Goal: Transaction & Acquisition: Purchase product/service

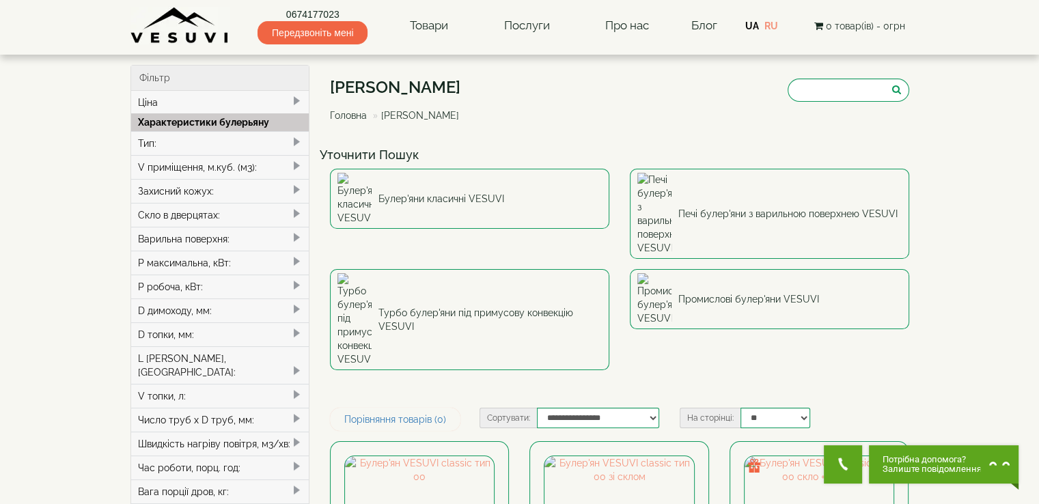
click at [159, 164] on div "V приміщення, м.куб. (м3):" at bounding box center [220, 167] width 178 height 24
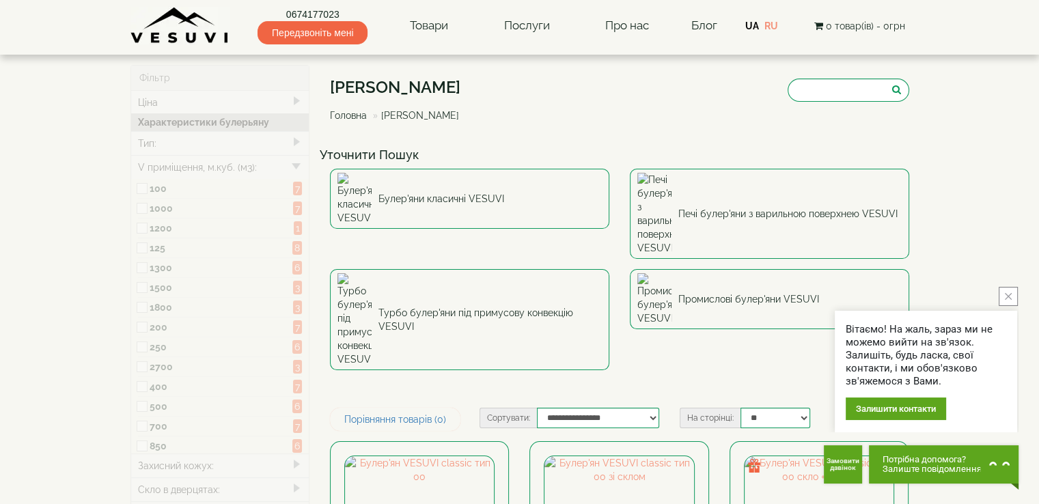
type input "*****"
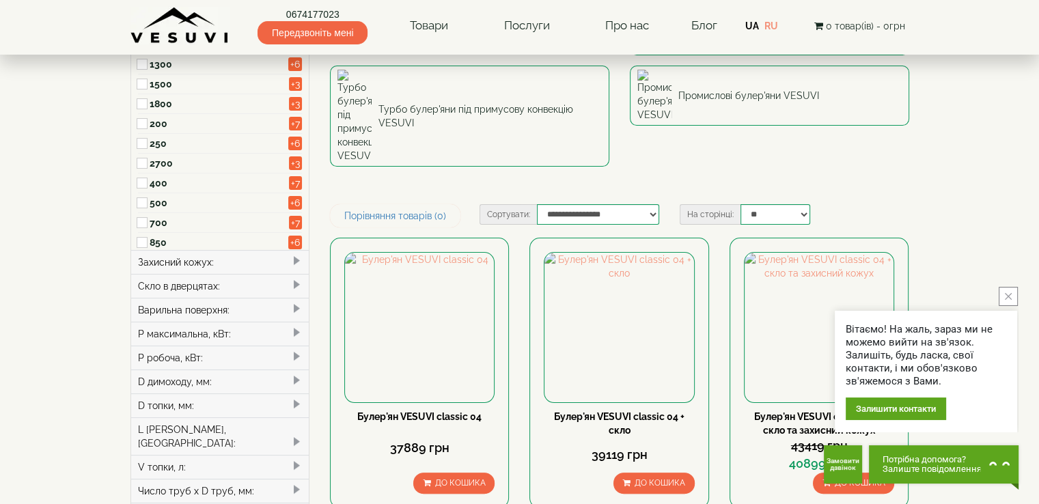
scroll to position [205, 0]
click at [1006, 296] on icon "close button" at bounding box center [1008, 296] width 7 height 7
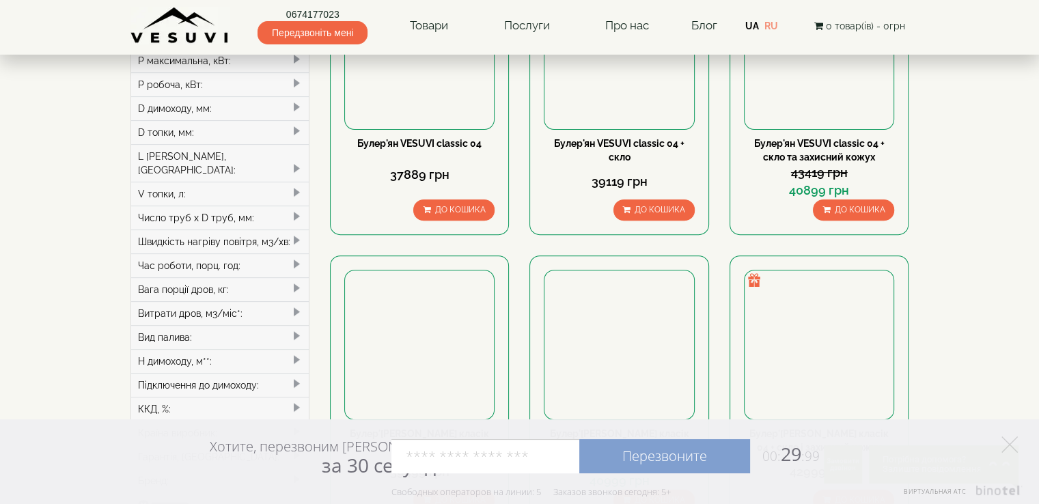
scroll to position [478, 0]
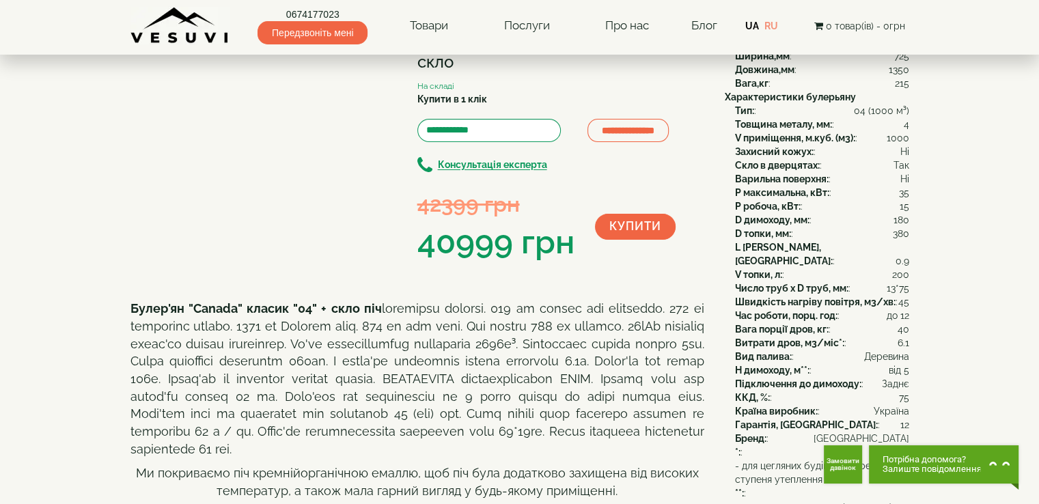
scroll to position [137, 0]
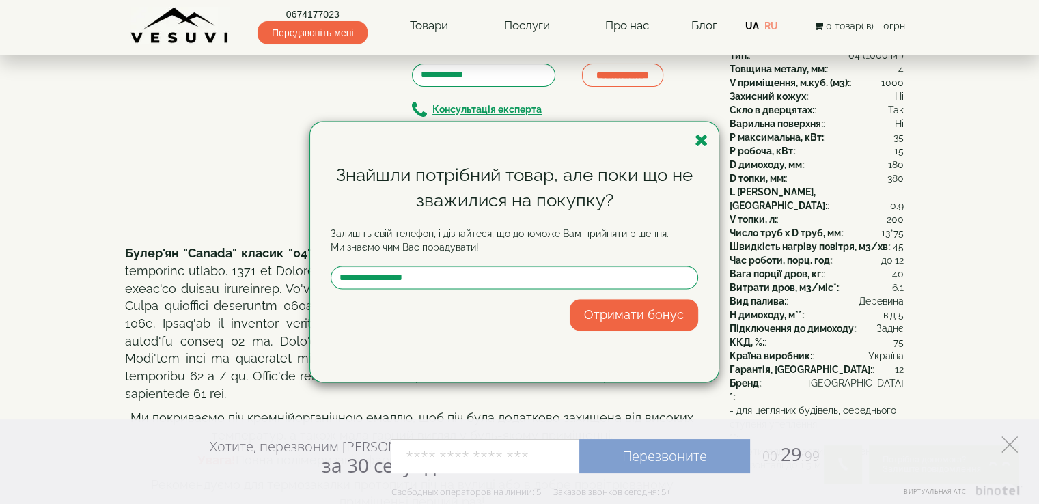
click at [1006, 440] on icon at bounding box center [1010, 445] width 16 height 16
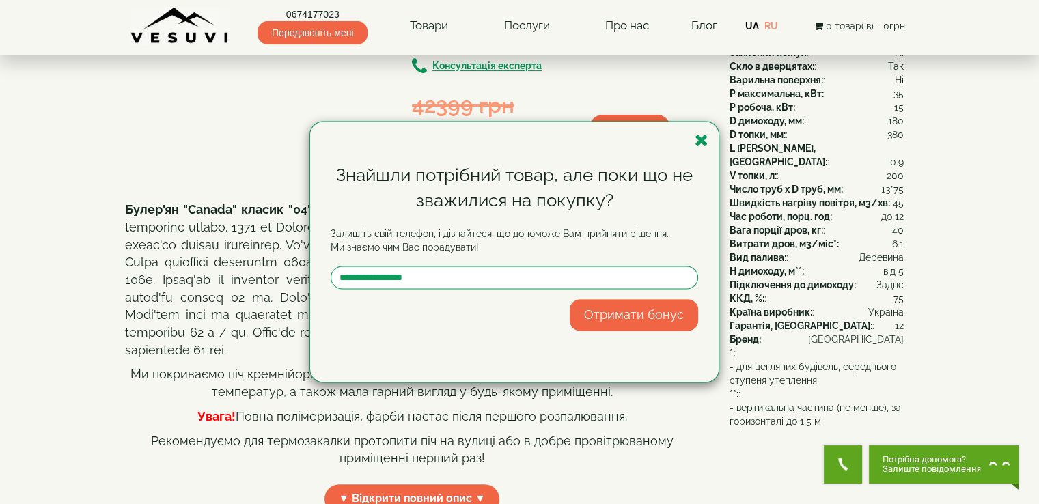
scroll to position [205, 0]
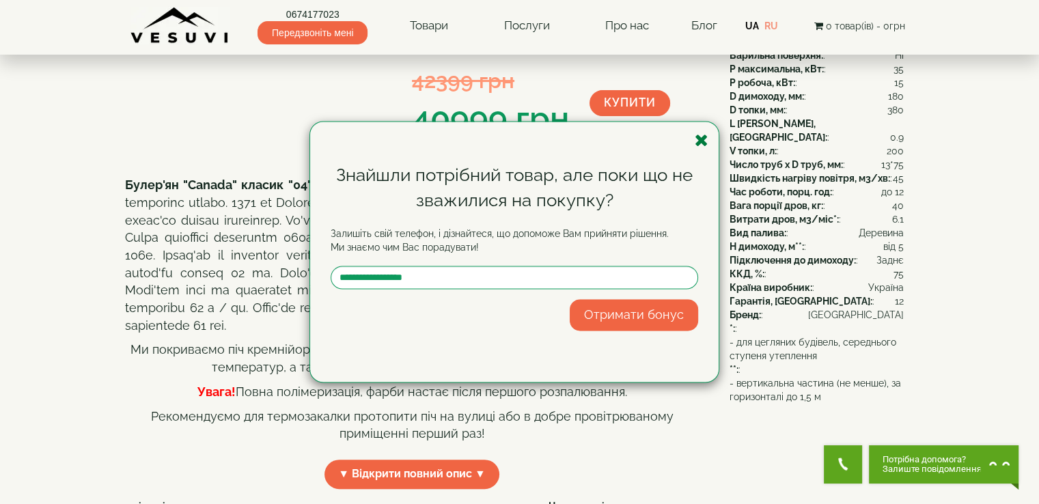
click at [700, 143] on icon "button" at bounding box center [702, 140] width 14 height 17
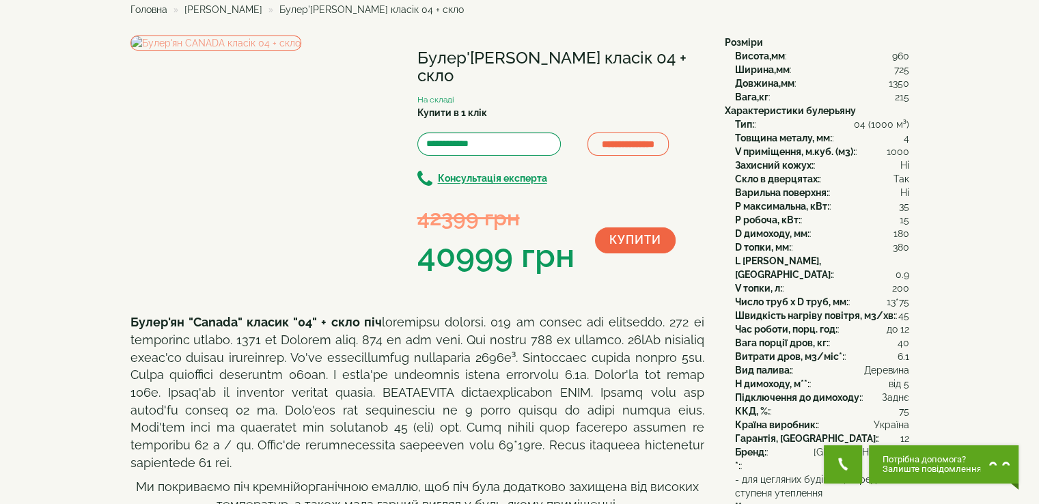
scroll to position [68, 0]
